Goal: Navigation & Orientation: Find specific page/section

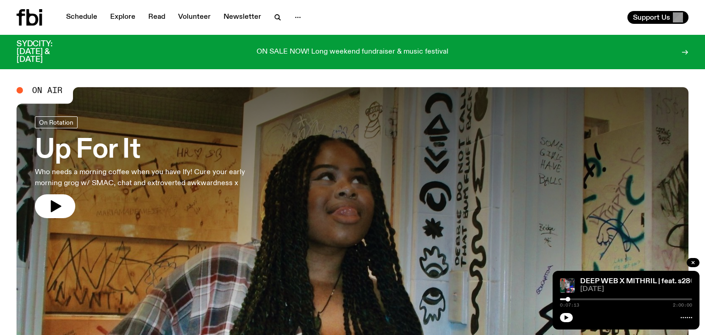
click at [374, 17] on div "Support Us" at bounding box center [522, 17] width 332 height 13
click at [54, 205] on icon "button" at bounding box center [56, 206] width 11 height 12
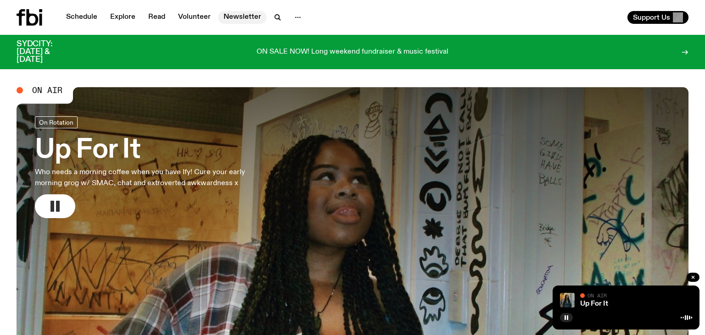
click at [245, 17] on link "Newsletter" at bounding box center [242, 17] width 49 height 13
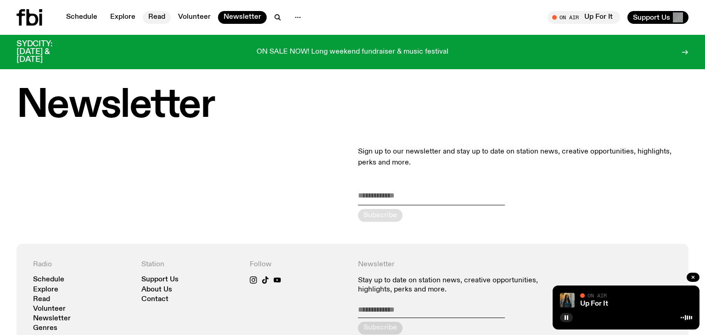
click at [155, 18] on link "Read" at bounding box center [157, 17] width 28 height 13
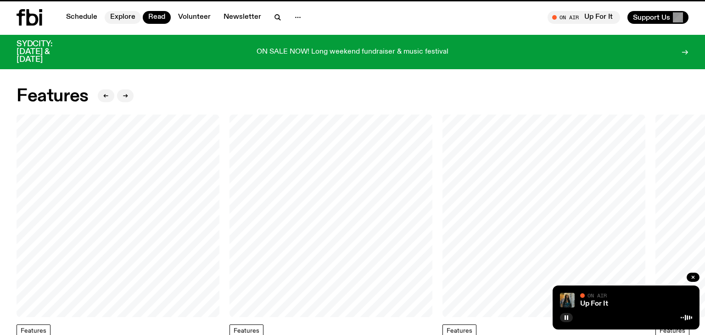
click at [121, 19] on link "Explore" at bounding box center [123, 17] width 36 height 13
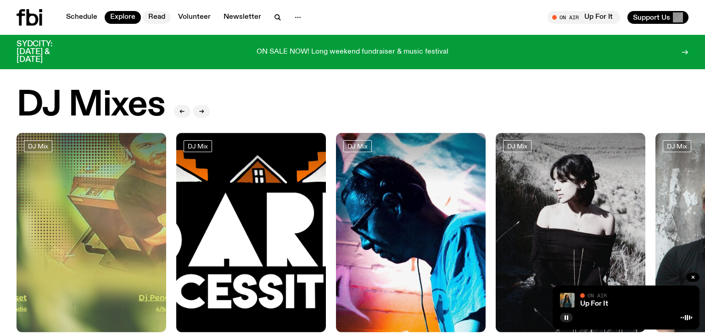
click at [154, 16] on link "Read" at bounding box center [157, 17] width 28 height 13
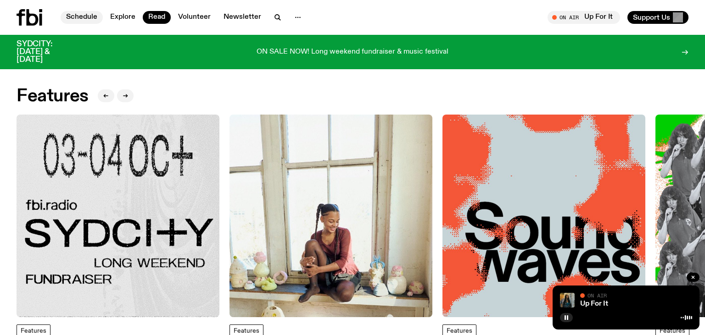
click at [71, 16] on link "Schedule" at bounding box center [82, 17] width 42 height 13
